Goal: Navigation & Orientation: Understand site structure

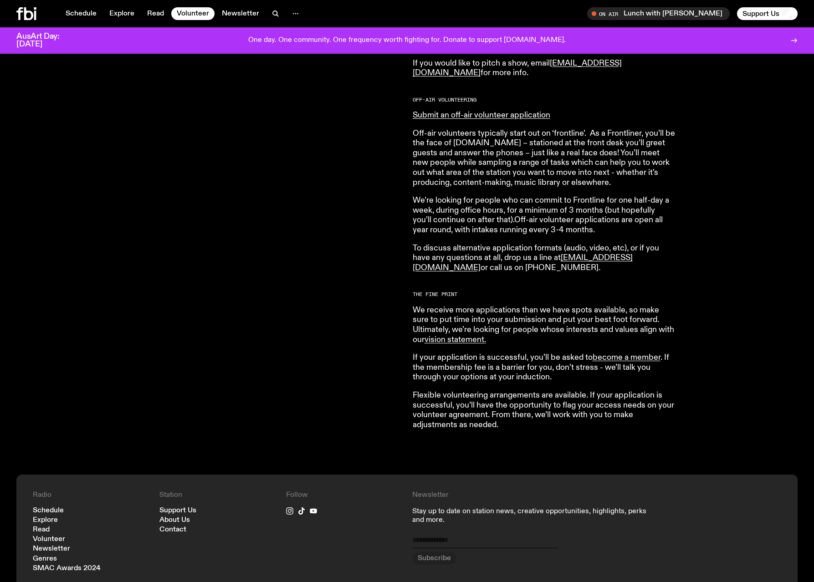
scroll to position [713, 0]
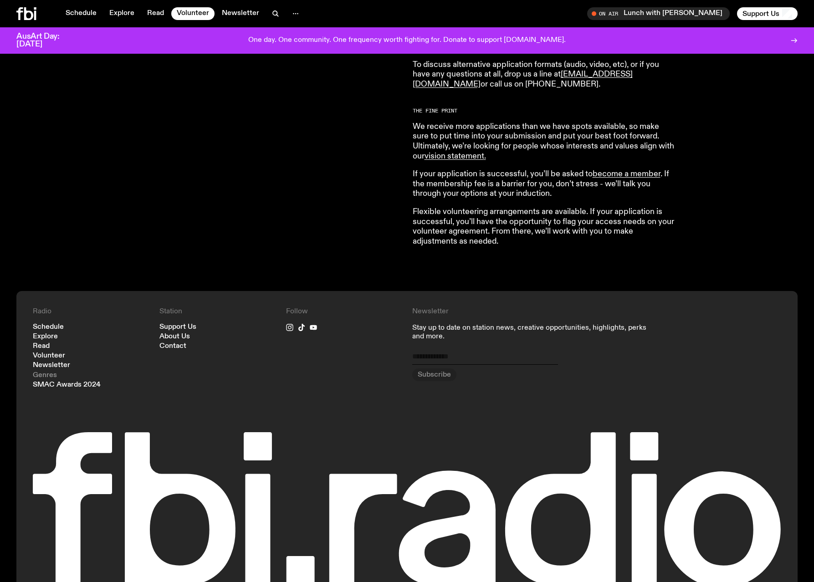
click at [46, 374] on link "Genres" at bounding box center [45, 375] width 24 height 7
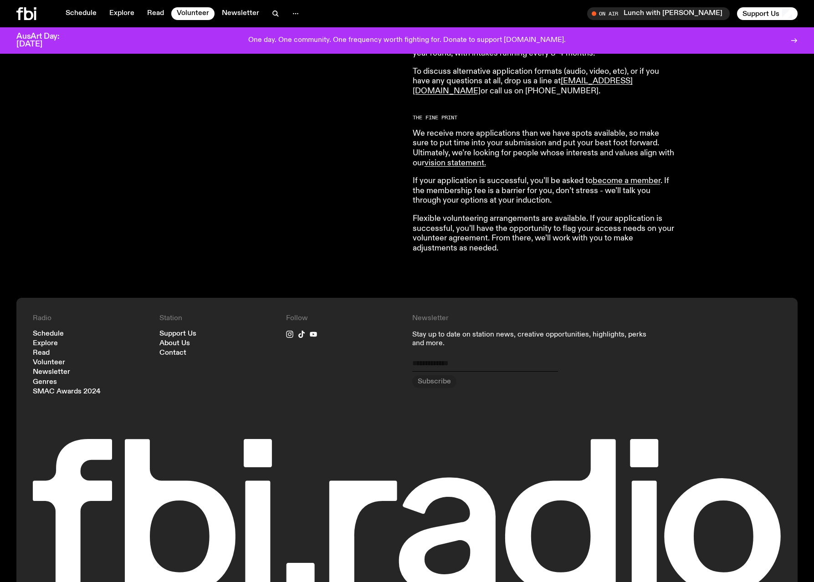
scroll to position [706, 0]
click at [123, 15] on link "Explore" at bounding box center [122, 13] width 36 height 13
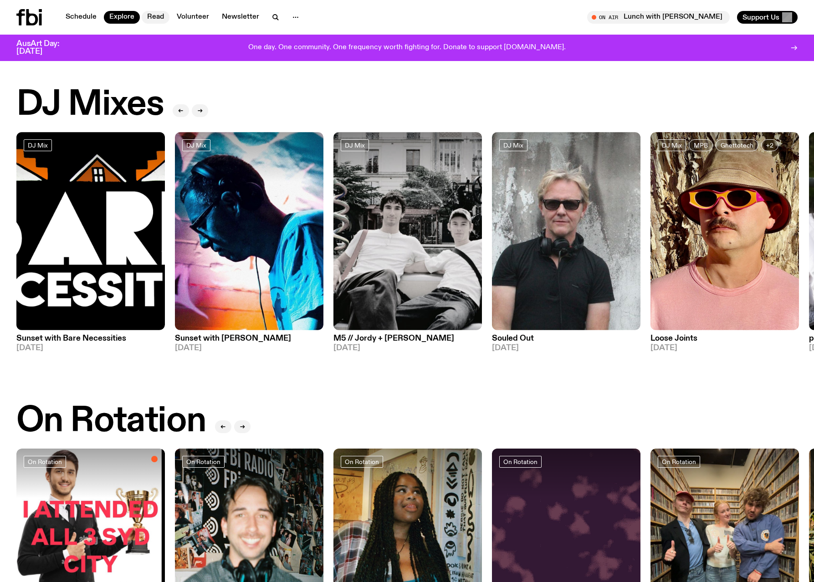
click at [159, 15] on link "Read" at bounding box center [156, 17] width 28 height 13
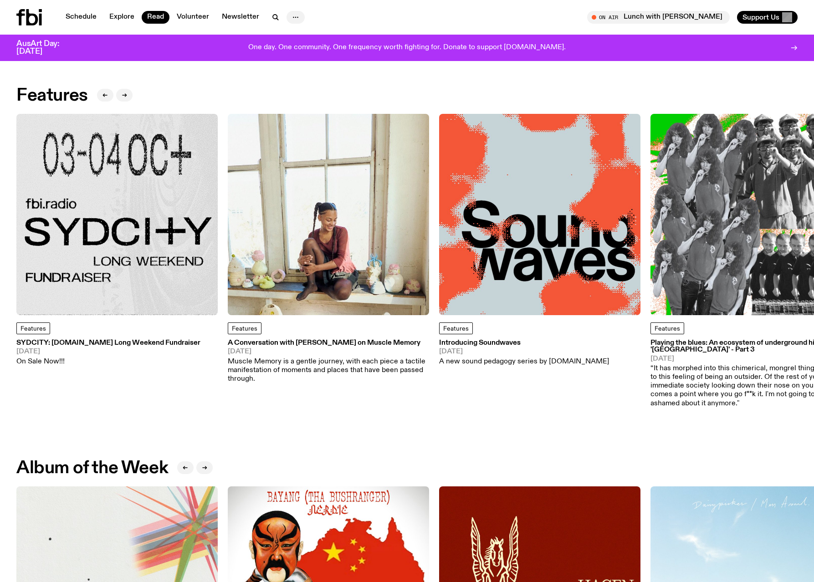
click at [293, 14] on icon "button" at bounding box center [295, 17] width 11 height 11
click at [289, 36] on link "About Us" at bounding box center [296, 36] width 46 height 13
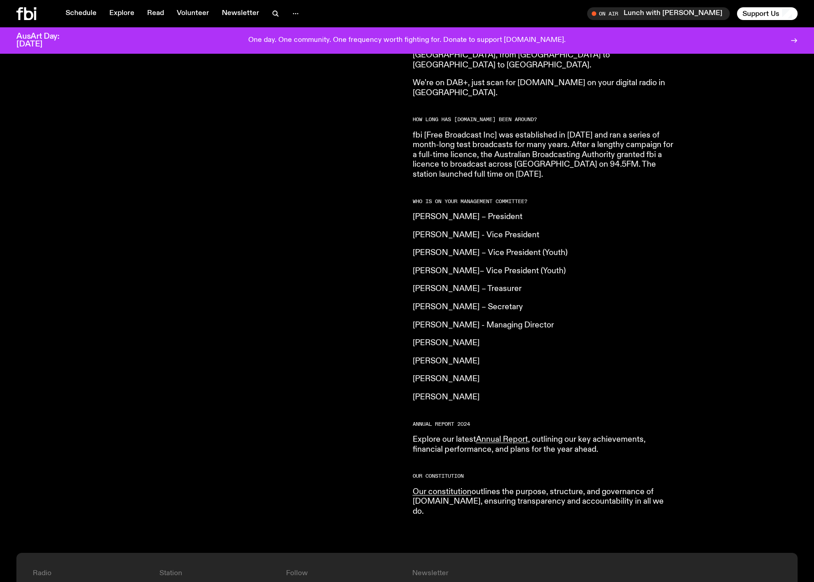
scroll to position [678, 0]
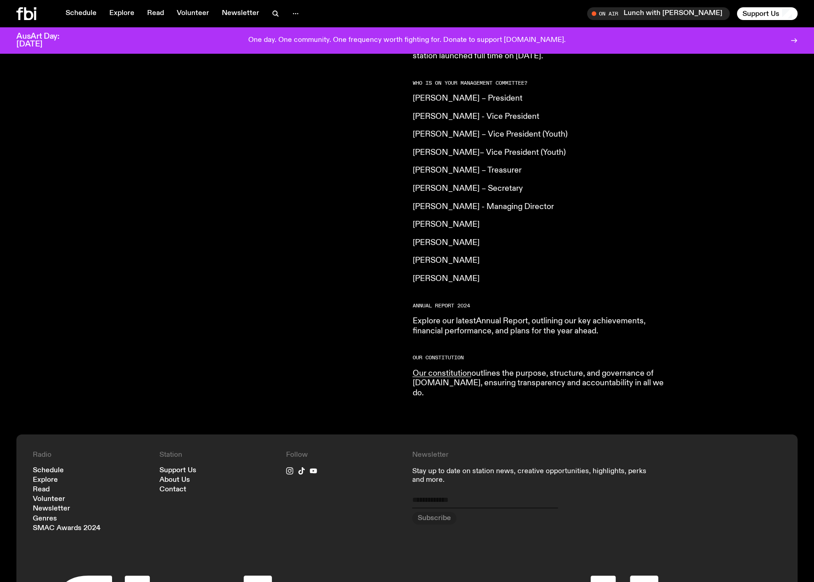
click at [519, 317] on link "Annual Report" at bounding box center [502, 321] width 52 height 8
